Goal: Information Seeking & Learning: Learn about a topic

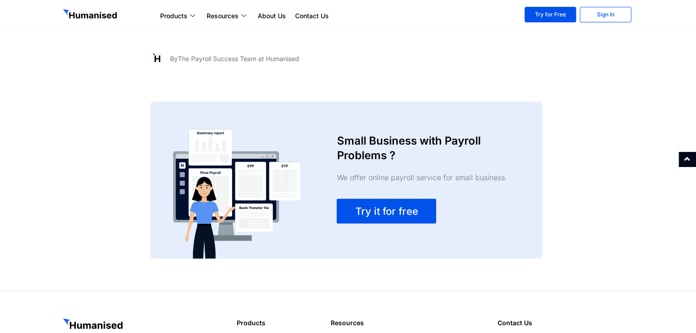
scroll to position [1323, 0]
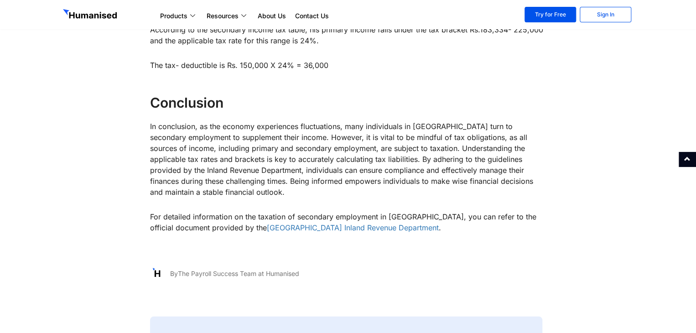
scroll to position [1095, 0]
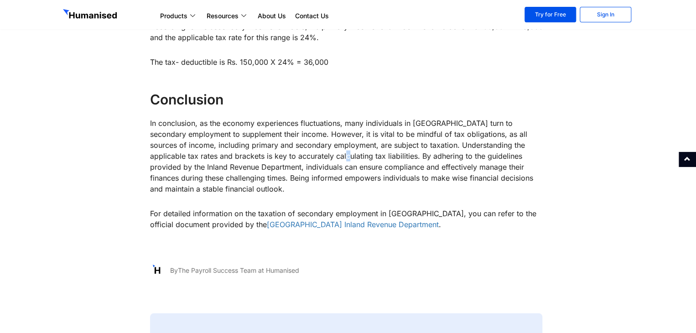
click at [323, 146] on p "In conclusion, as the economy experiences fluctuations, many individuals in [GE…" at bounding box center [348, 156] width 396 height 77
click at [337, 144] on p "In conclusion, as the economy experiences fluctuations, many individuals in [GE…" at bounding box center [348, 156] width 396 height 77
click at [366, 148] on p "In conclusion, as the economy experiences fluctuations, many individuals in [GE…" at bounding box center [348, 156] width 396 height 77
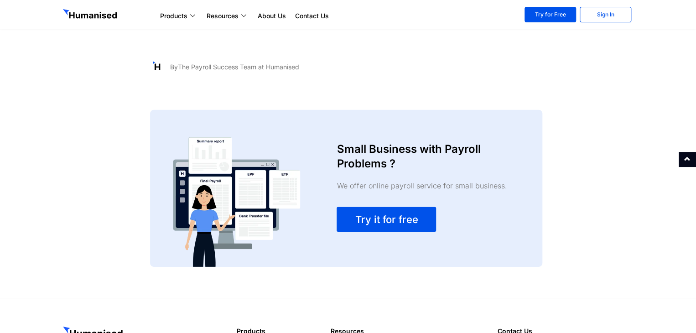
scroll to position [1323, 0]
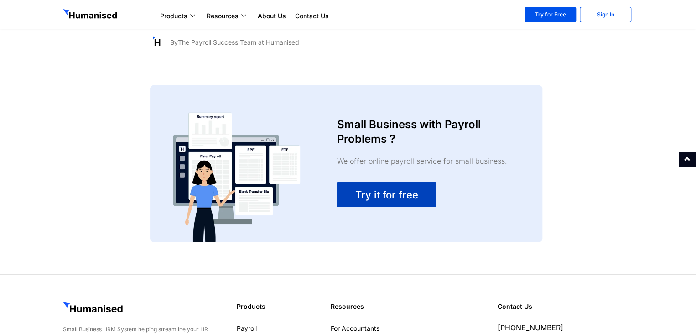
click at [376, 189] on span "Try it for free" at bounding box center [386, 194] width 63 height 11
